Goal: Task Accomplishment & Management: Manage account settings

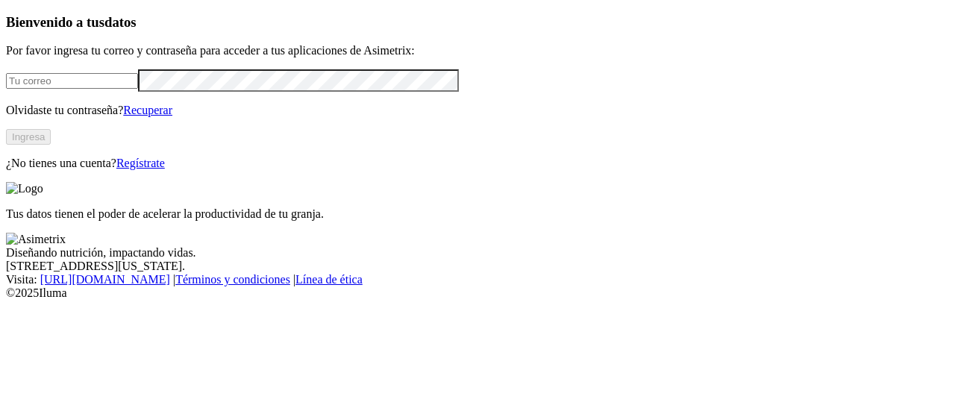
type input "[PERSON_NAME][EMAIL_ADDRESS][PERSON_NAME][DOMAIN_NAME]"
click at [51, 145] on button "Ingresa" at bounding box center [28, 137] width 45 height 16
